Goal: Task Accomplishment & Management: Manage account settings

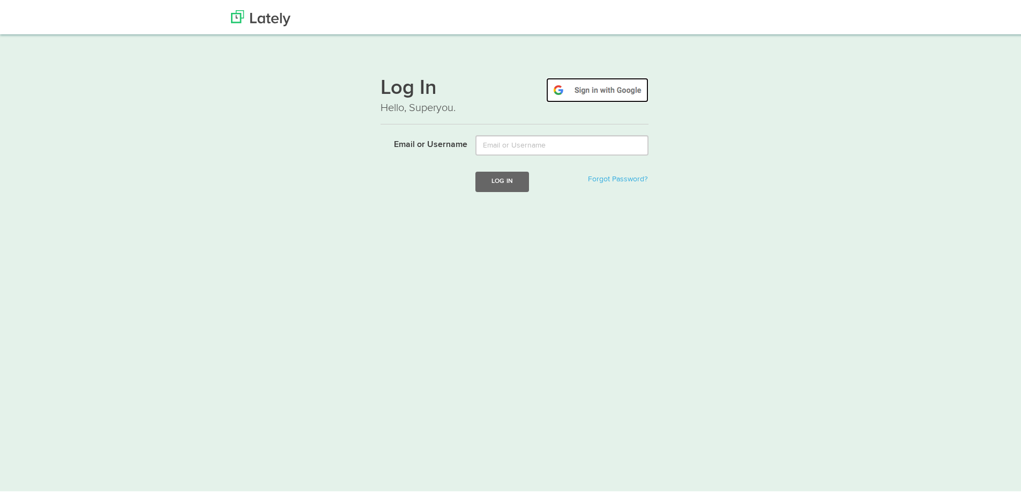
click at [577, 94] on img at bounding box center [597, 88] width 102 height 25
click at [591, 96] on img at bounding box center [597, 88] width 102 height 25
click at [500, 210] on div "Login failed" at bounding box center [505, 209] width 61 height 22
click at [418, 100] on p "Hello, Superyou." at bounding box center [515, 106] width 268 height 16
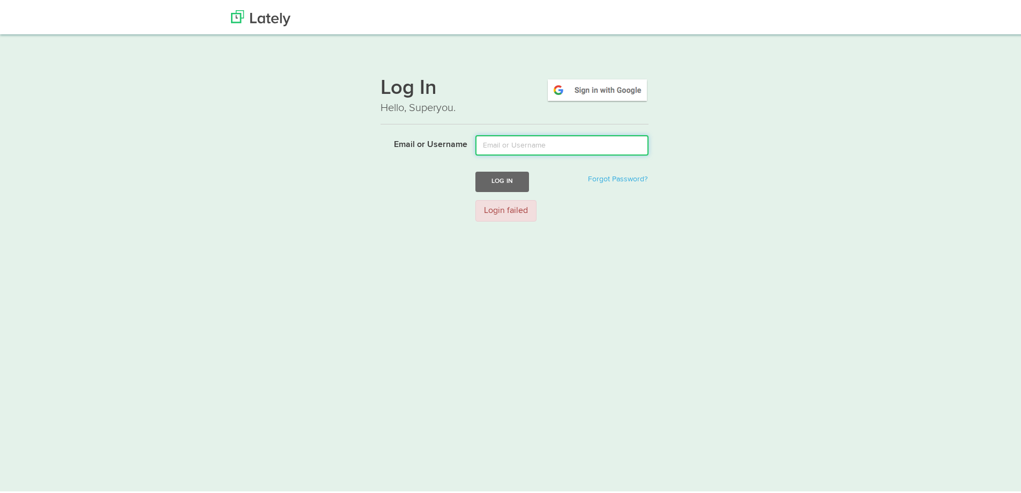
click at [511, 137] on input "Email or Username" at bounding box center [561, 143] width 173 height 20
type input "anto.b23@hotmail.com"
click at [475, 169] on button "Log In" at bounding box center [502, 179] width 54 height 20
click at [526, 205] on div "Sorry, please try again." at bounding box center [525, 209] width 101 height 22
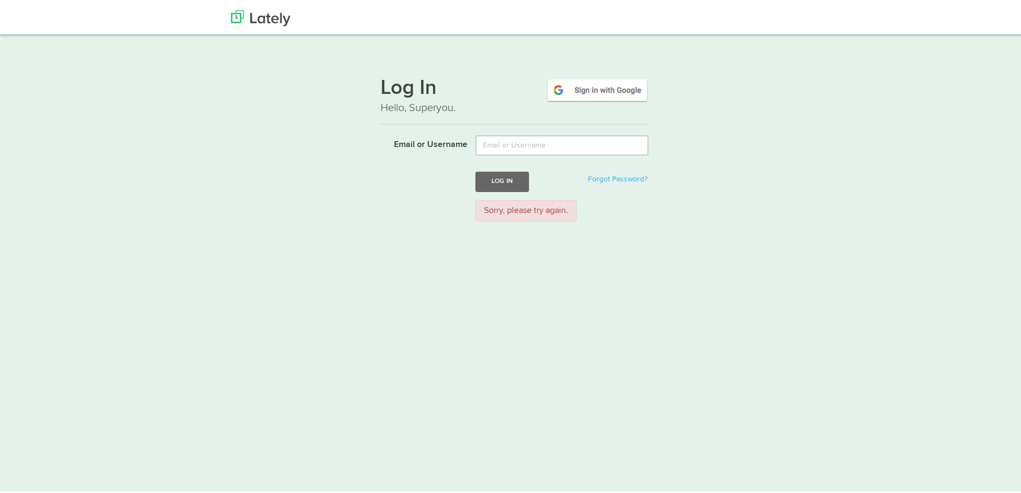
click at [541, 251] on html "Thanks! Schedule Your Demo You Are Awesome! We’re superpsyched to learn more ab…" at bounding box center [514, 247] width 1029 height 495
click at [550, 150] on input "Email or Username" at bounding box center [561, 143] width 173 height 20
click at [583, 79] on img at bounding box center [597, 88] width 102 height 25
click at [513, 211] on div "Login failed" at bounding box center [505, 209] width 61 height 22
drag, startPoint x: 627, startPoint y: 165, endPoint x: 628, endPoint y: 171, distance: 5.9
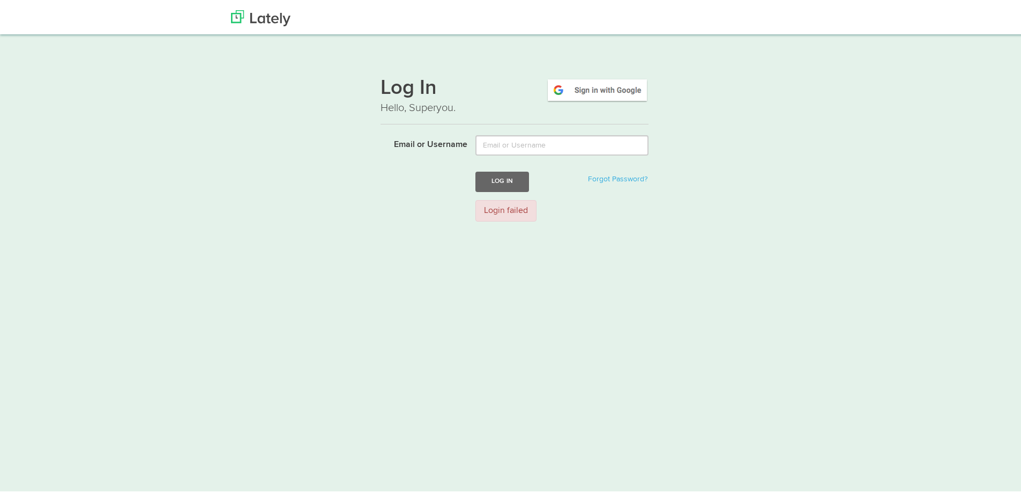
click at [628, 165] on form "Email or Username Log In Forgot Password? Login failed" at bounding box center [515, 180] width 268 height 94
click at [629, 176] on link "Forgot Password?" at bounding box center [617, 177] width 59 height 8
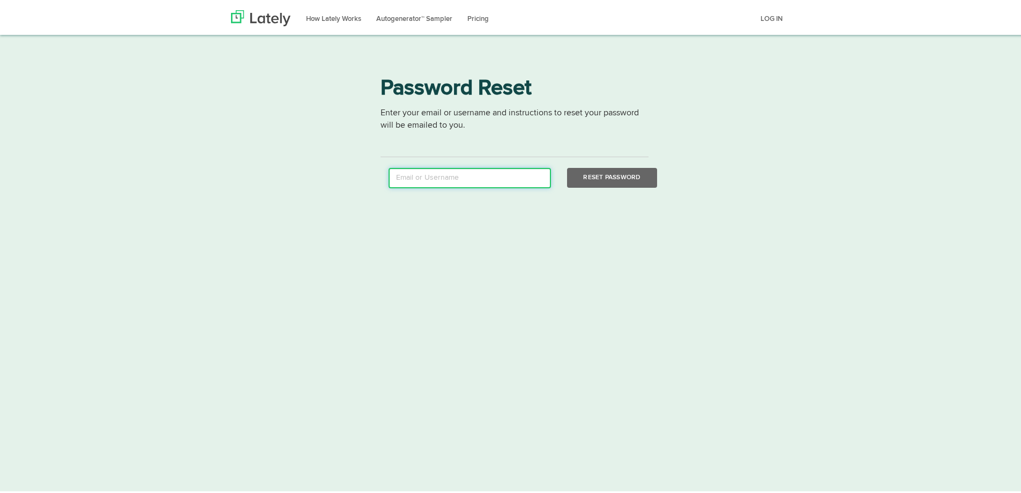
click at [497, 182] on input "email" at bounding box center [470, 176] width 162 height 20
type input "[EMAIL_ADDRESS][DOMAIN_NAME]"
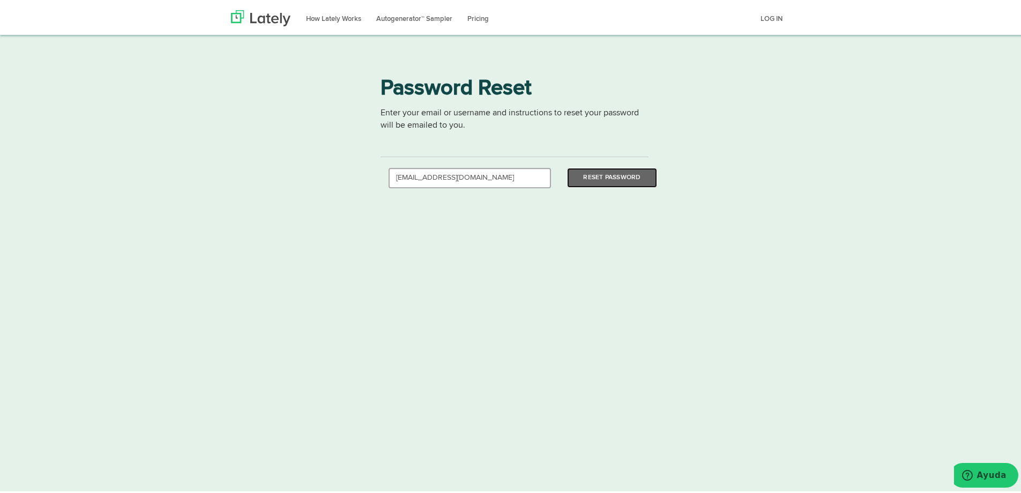
click at [567, 166] on button "Reset Password" at bounding box center [612, 176] width 90 height 20
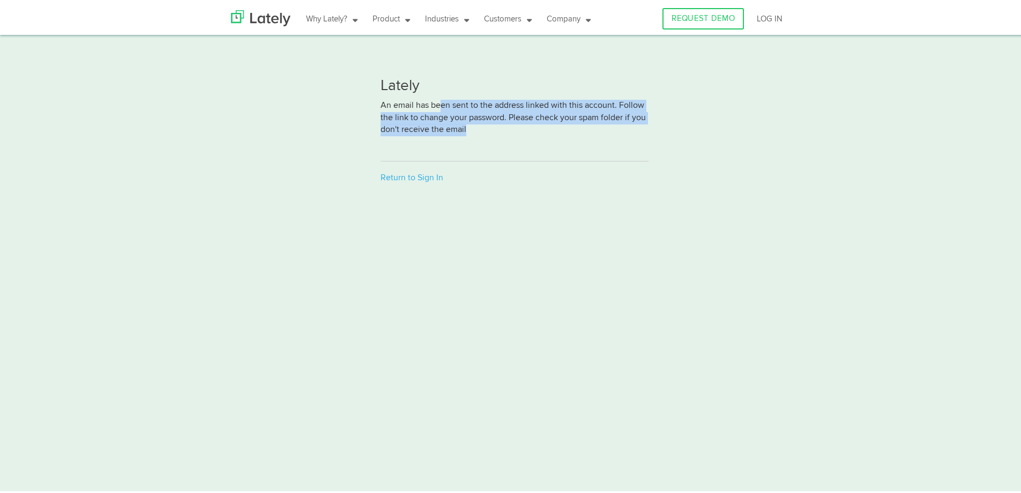
drag, startPoint x: 438, startPoint y: 103, endPoint x: 515, endPoint y: 135, distance: 83.4
click at [515, 135] on p "An email has been sent to the address linked with this account. Follow the link…" at bounding box center [515, 124] width 268 height 53
drag, startPoint x: 475, startPoint y: 108, endPoint x: 568, endPoint y: 130, distance: 94.8
click at [568, 130] on p "An email has been sent to the address linked with this account. Follow the link…" at bounding box center [515, 124] width 268 height 53
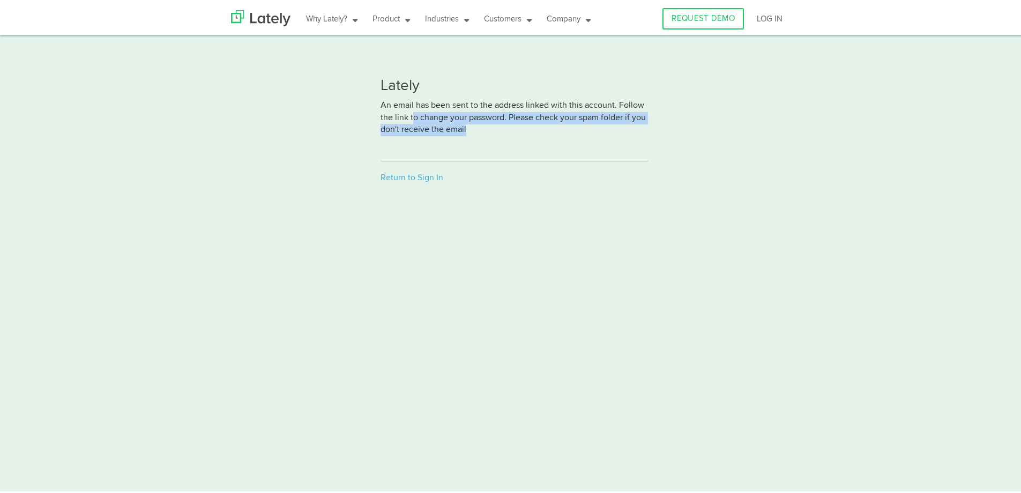
click at [568, 130] on p "An email has been sent to the address linked with this account. Follow the link…" at bounding box center [515, 124] width 268 height 53
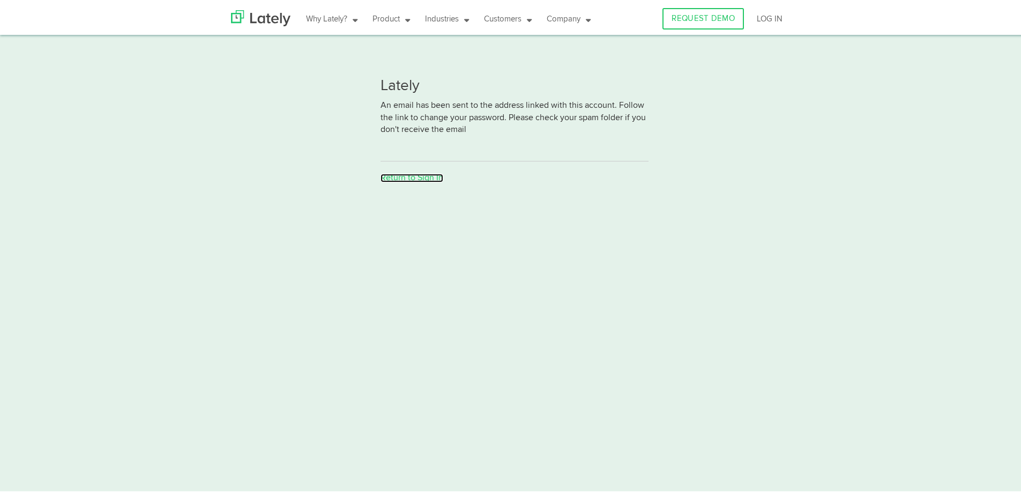
click at [423, 175] on link "Return to Sign In" at bounding box center [412, 176] width 63 height 9
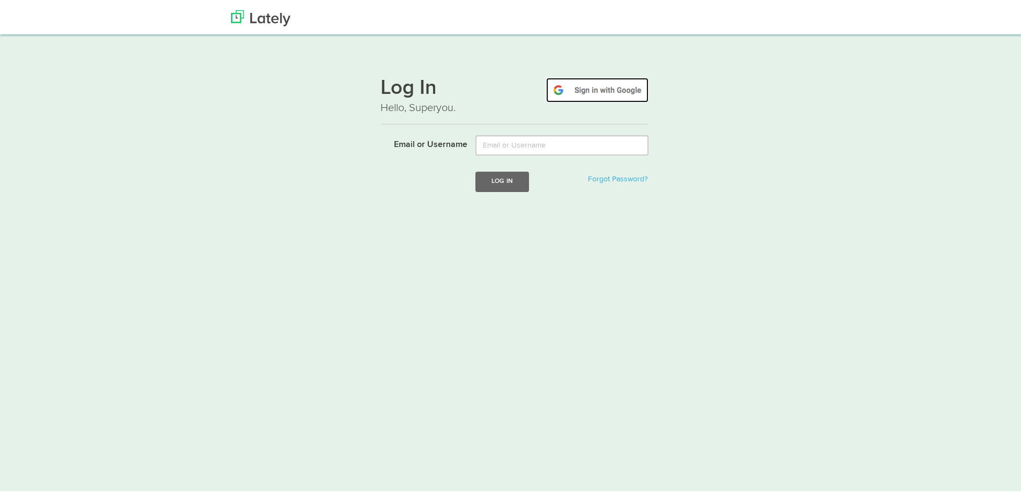
click at [598, 92] on img at bounding box center [597, 88] width 102 height 25
